Goal: Task Accomplishment & Management: Manage account settings

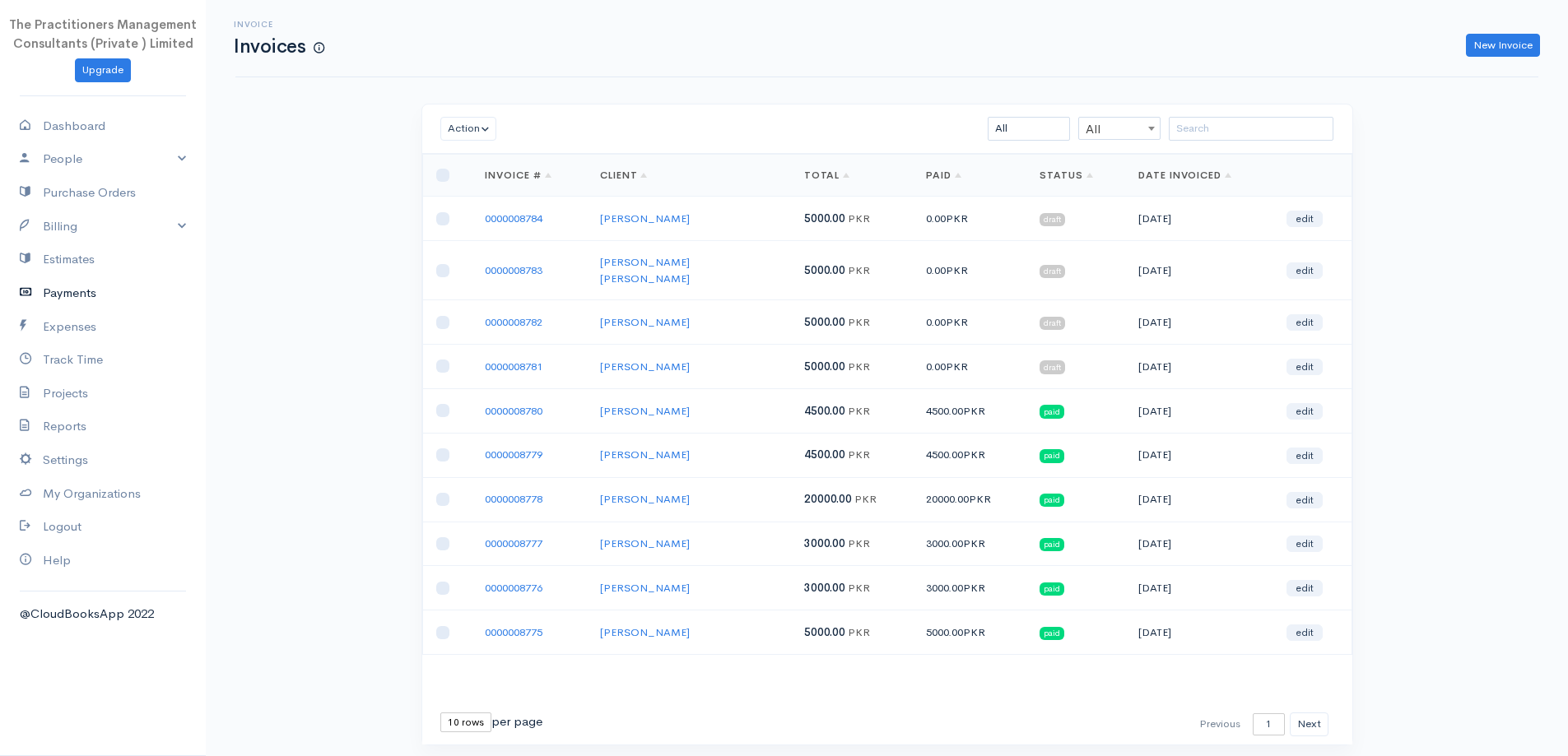
click at [100, 293] on link "Payments" at bounding box center [102, 294] width 206 height 34
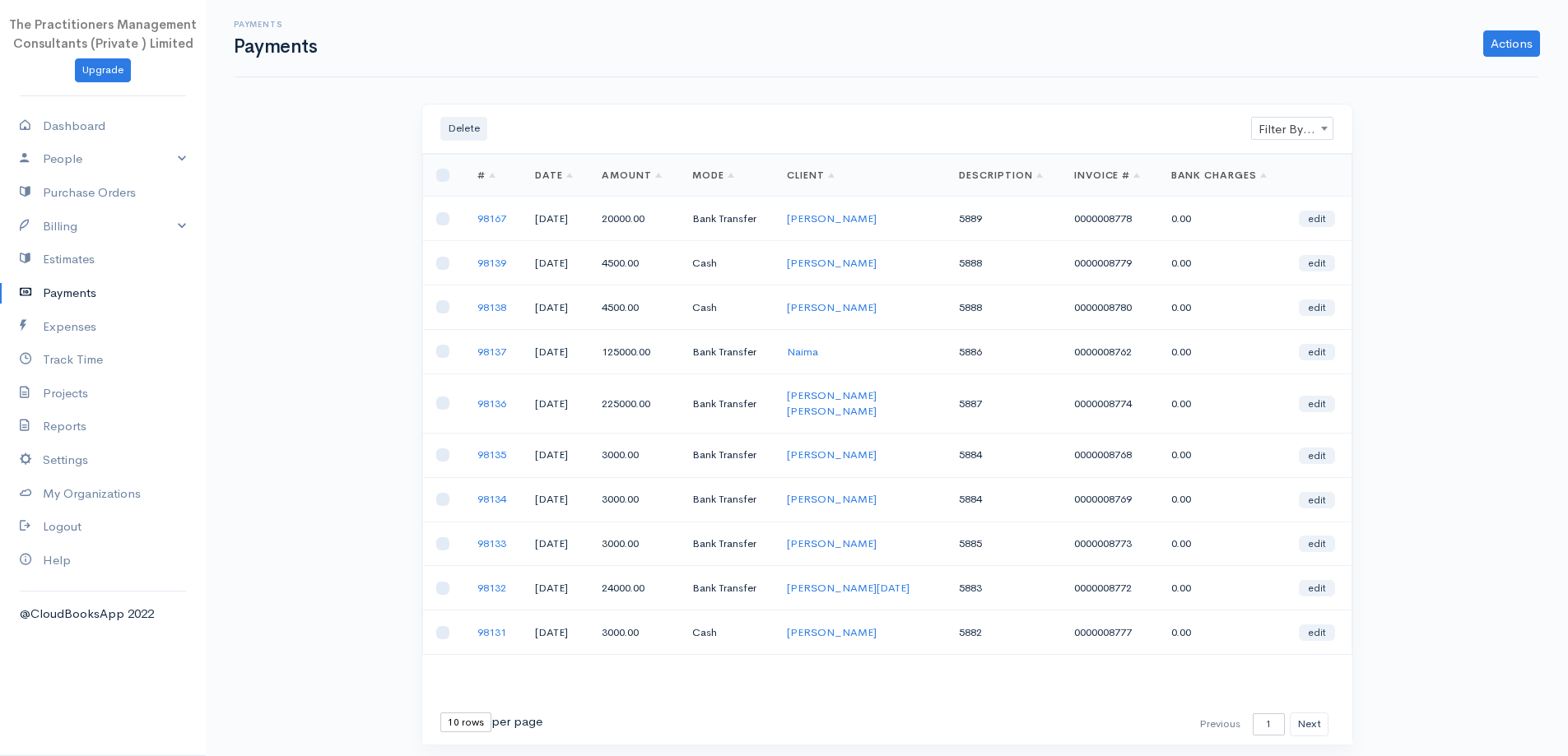
click at [452, 718] on select "10 rows 25 rows 50 rows" at bounding box center [465, 722] width 51 height 20
select select "25"
click at [440, 712] on select "10 rows 25 rows 50 rows" at bounding box center [465, 722] width 51 height 20
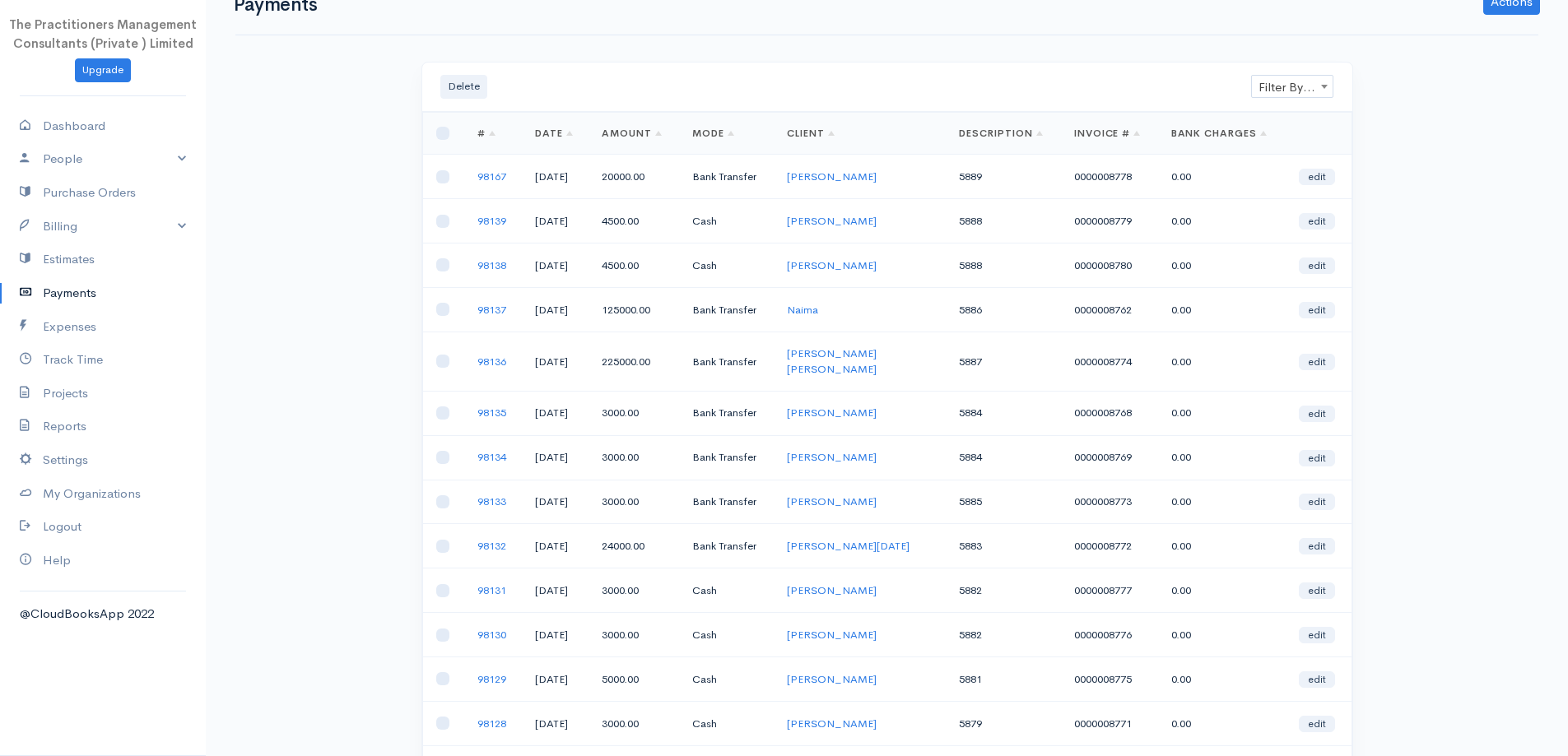
scroll to position [83, 0]
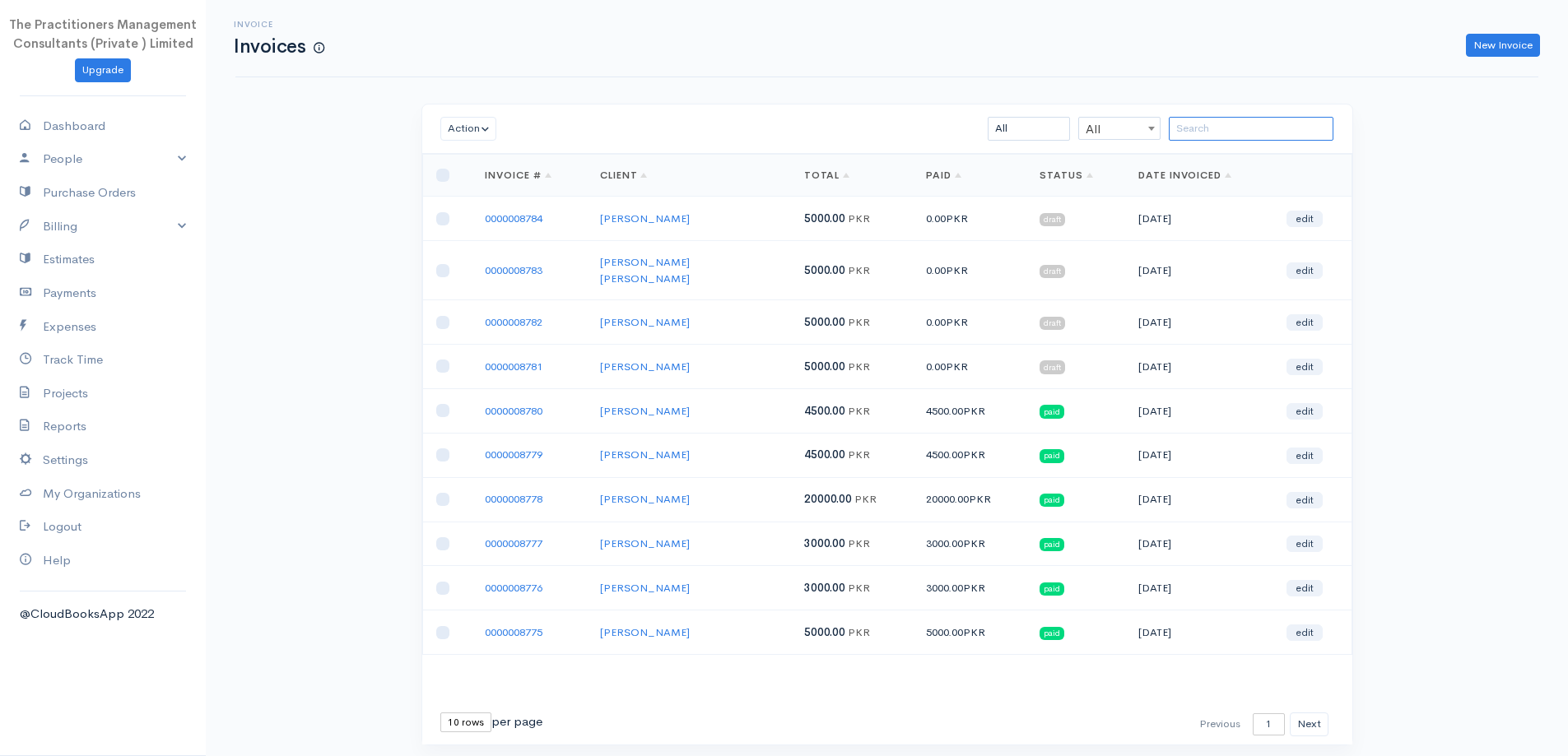
click at [1250, 140] on input "search" at bounding box center [1251, 128] width 165 height 24
